Goal: Use online tool/utility: Utilize a website feature to perform a specific function

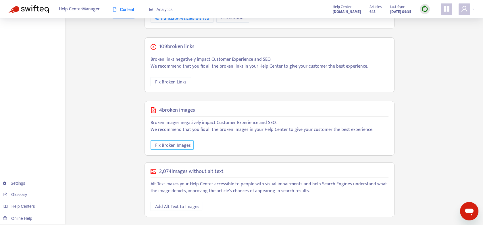
click at [171, 147] on span "Fix Broken Images" at bounding box center [173, 145] width 36 height 7
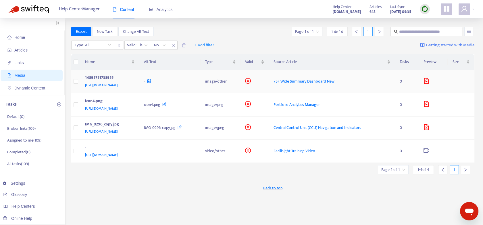
click at [334, 80] on span "75F Wide Summary Dashboard New" at bounding box center [303, 81] width 61 height 7
click at [151, 80] on icon at bounding box center [149, 79] width 4 height 6
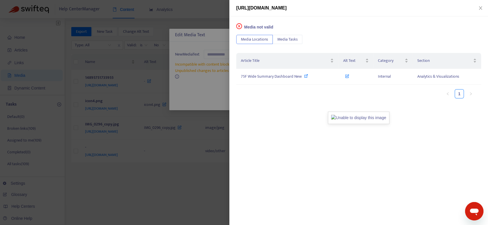
click at [369, 119] on img at bounding box center [358, 117] width 61 height 12
click at [481, 7] on icon "close" at bounding box center [480, 8] width 5 height 5
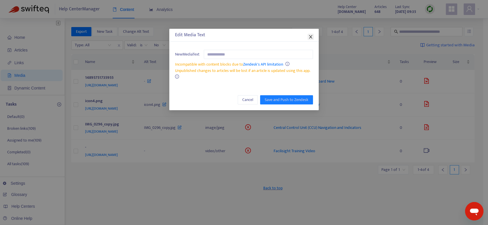
click at [311, 35] on icon "close" at bounding box center [310, 36] width 5 height 5
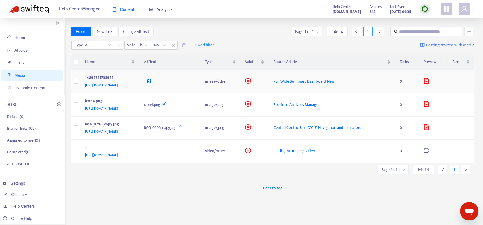
click at [429, 79] on icon "file-image" at bounding box center [426, 81] width 6 height 6
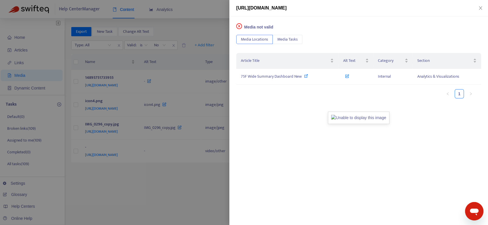
click at [209, 186] on div at bounding box center [244, 112] width 488 height 225
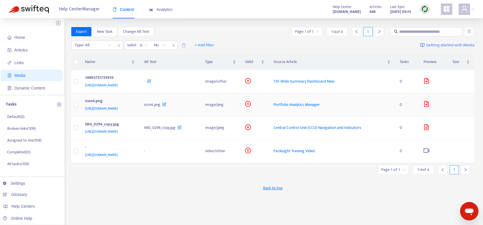
click at [166, 103] on icon at bounding box center [164, 103] width 4 height 6
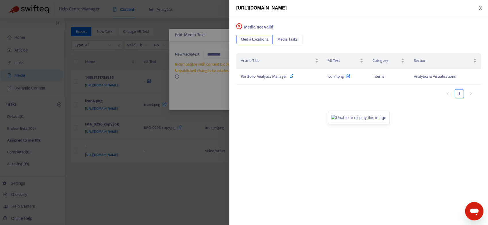
click at [478, 7] on icon "close" at bounding box center [480, 8] width 5 height 5
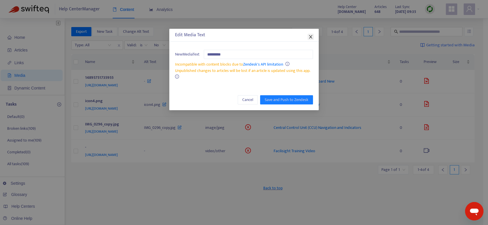
click at [310, 35] on icon "close" at bounding box center [310, 36] width 5 height 5
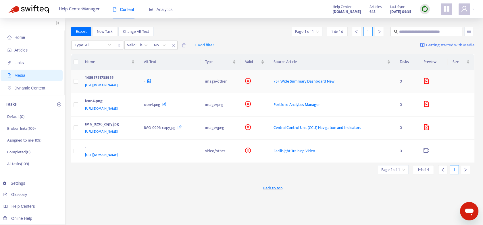
click at [334, 80] on span "75F Wide Summary Dashboard New" at bounding box center [303, 81] width 61 height 7
click at [334, 83] on span "75F Wide Summary Dashboard New" at bounding box center [303, 81] width 61 height 7
click at [425, 12] on img at bounding box center [424, 8] width 7 height 7
click at [437, 20] on link "Quick Sync" at bounding box center [436, 21] width 24 height 7
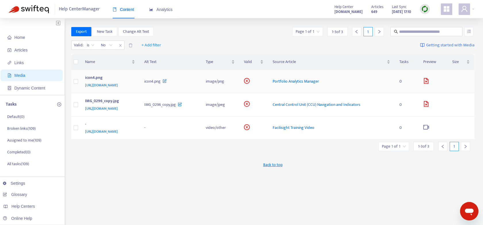
click at [319, 80] on span "Portfolio Analytics Manager" at bounding box center [296, 81] width 46 height 7
